Goal: Check status: Check status

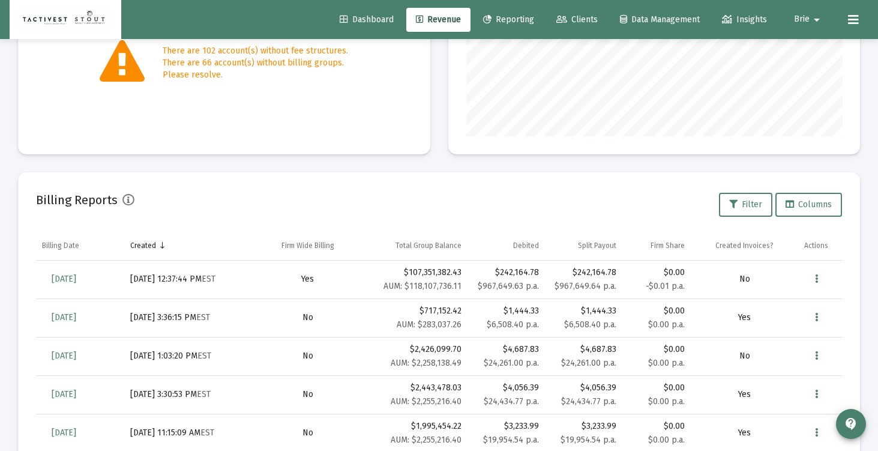
scroll to position [240, 376]
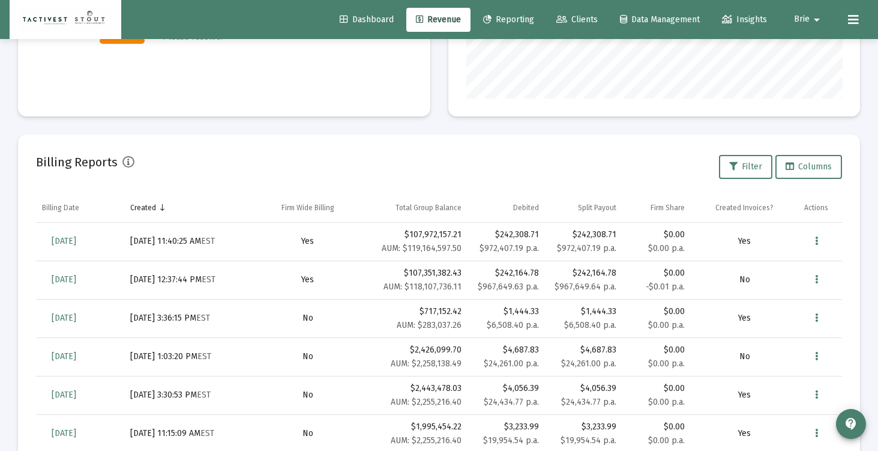
scroll to position [240, 376]
click at [77, 235] on link "[DATE]" at bounding box center [64, 241] width 44 height 24
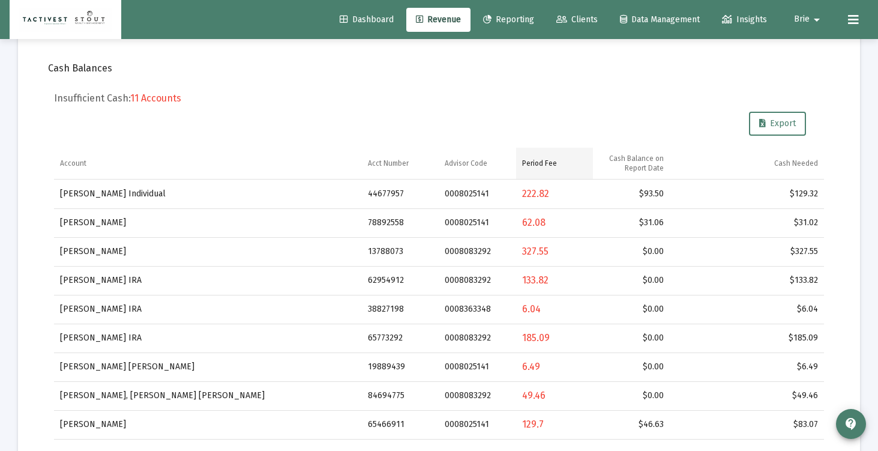
scroll to position [343, 0]
click at [780, 124] on span "Export" at bounding box center [777, 124] width 37 height 10
click at [491, 103] on h5 "Insufficient Cash: 11 Accounts" at bounding box center [439, 99] width 770 height 12
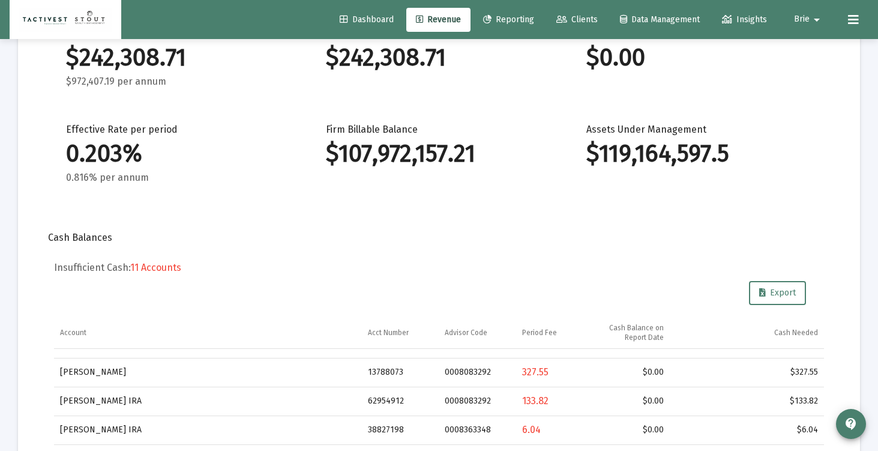
scroll to position [13, 0]
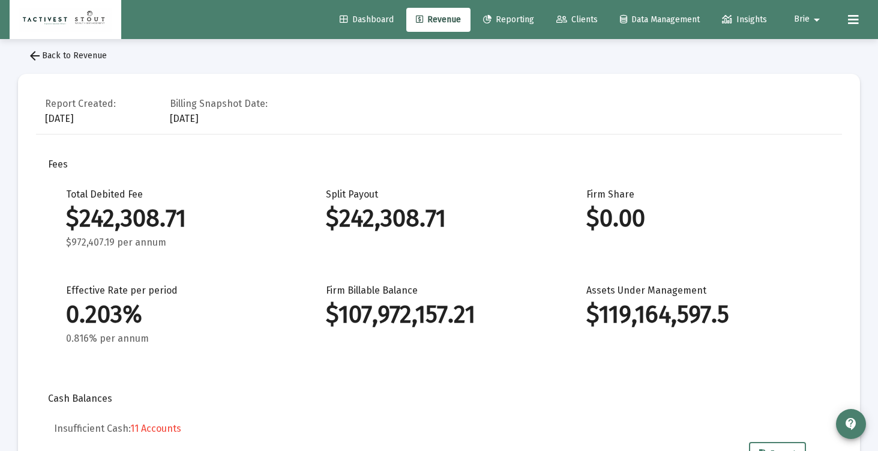
click at [397, 222] on div "$242,308.71" at bounding box center [438, 218] width 224 height 12
copy div "242,308.71"
click at [354, 20] on span "Dashboard" at bounding box center [367, 19] width 54 height 10
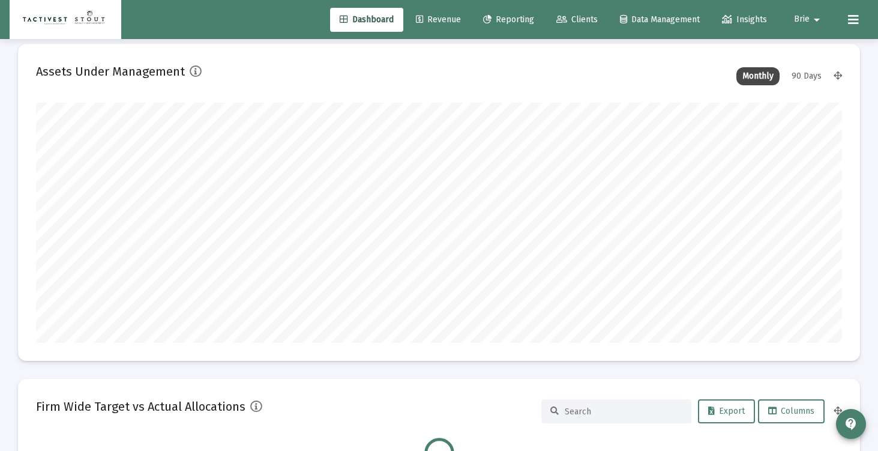
scroll to position [240, 376]
click at [435, 18] on span "Revenue" at bounding box center [438, 19] width 45 height 10
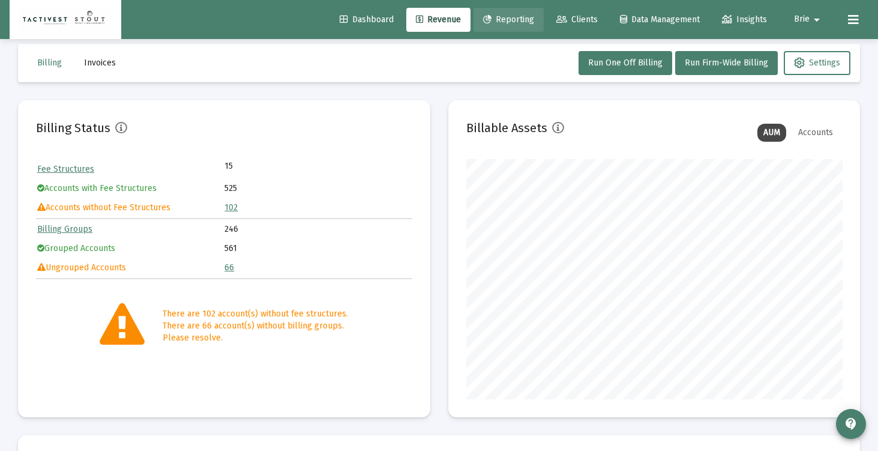
click at [498, 26] on link "Reporting" at bounding box center [508, 20] width 70 height 24
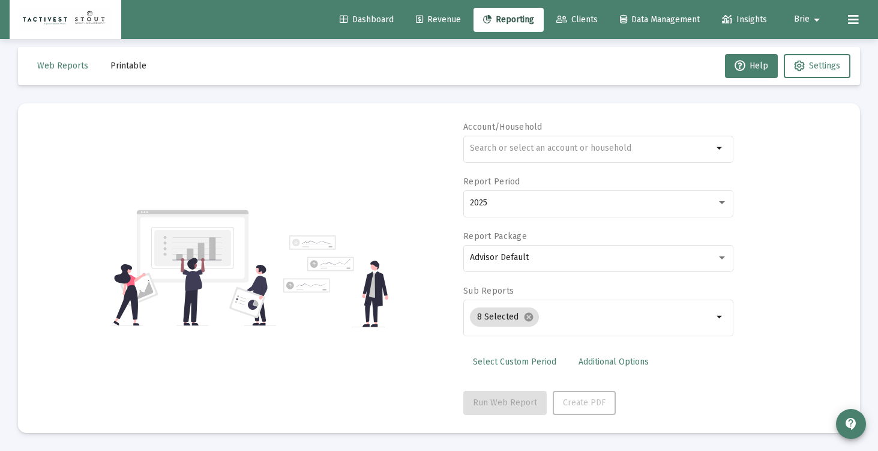
scroll to position [10, 0]
click at [433, 24] on span "Revenue" at bounding box center [438, 19] width 45 height 10
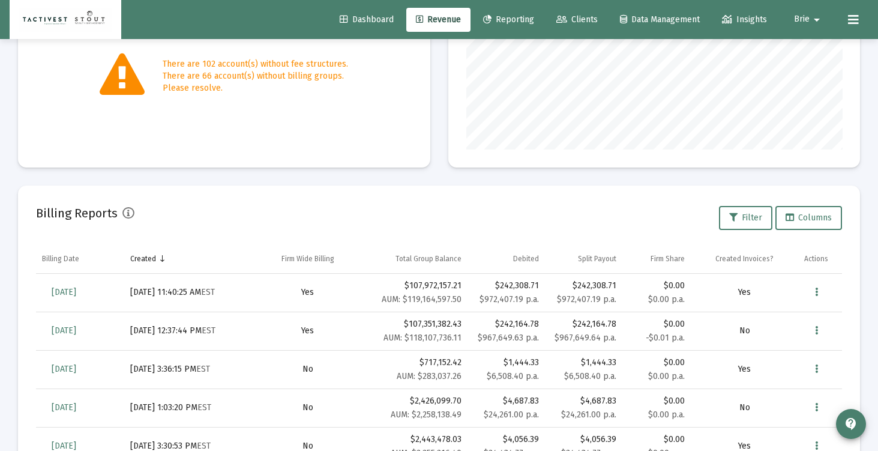
scroll to position [269, 0]
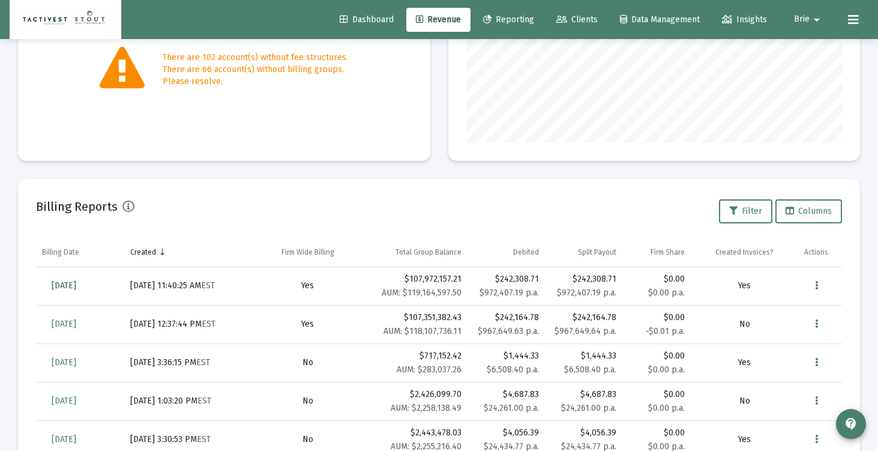
click at [76, 285] on span "[DATE]" at bounding box center [64, 285] width 25 height 10
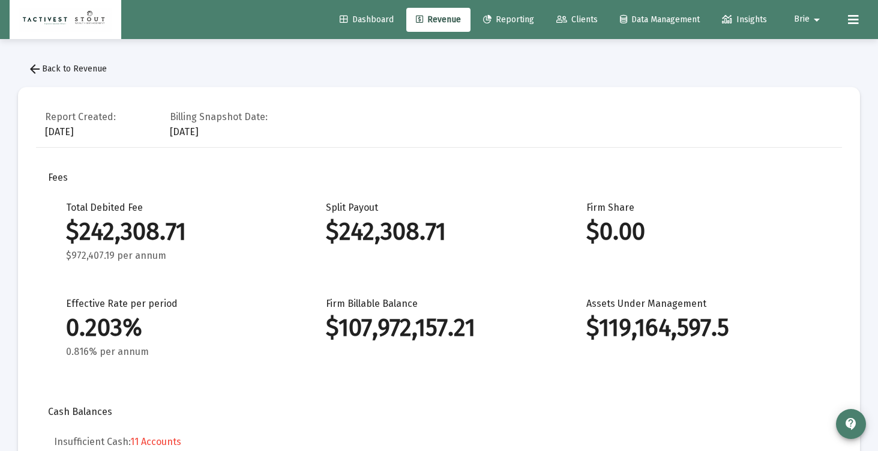
scroll to position [1152, 0]
